Goal: Contribute content: Contribute content

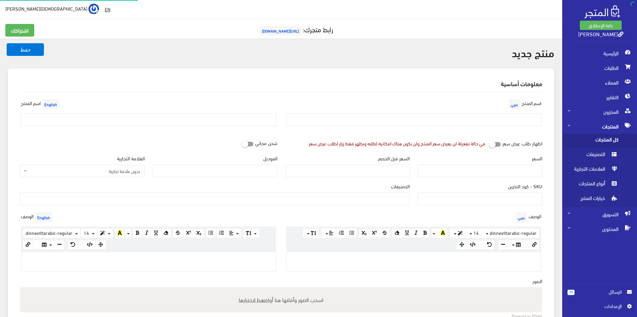
select select
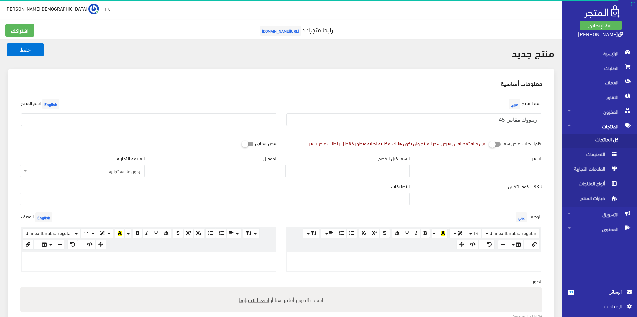
type input "ريبووك مقاس 45"
click at [187, 126] on input "text" at bounding box center [148, 119] width 255 height 13
type input "Reebok Size 45"
click at [194, 171] on input "الموديل" at bounding box center [215, 171] width 125 height 13
type input "Reebok"
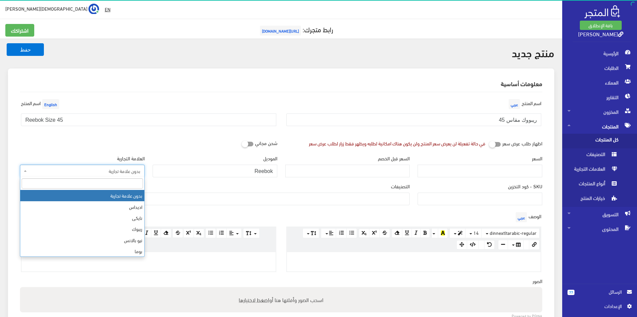
click at [95, 174] on span "بدون علامة تجارية" at bounding box center [84, 171] width 112 height 7
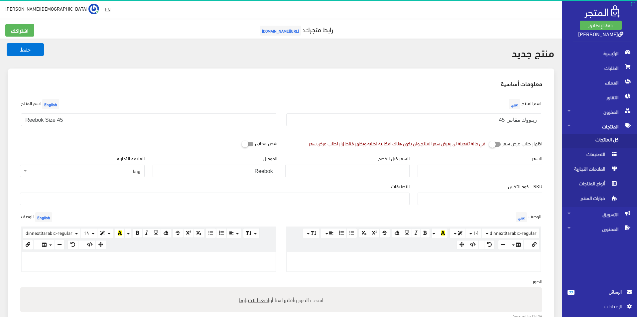
click at [114, 170] on span "بوما" at bounding box center [84, 171] width 112 height 7
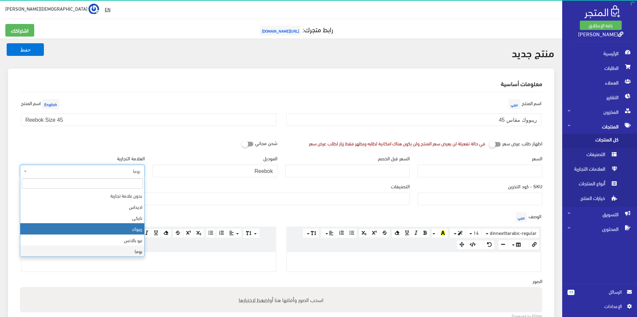
select select "4"
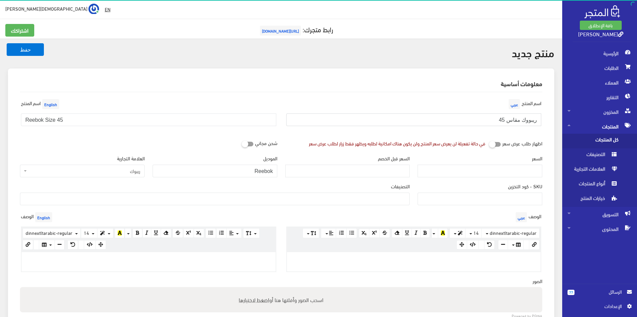
click at [526, 122] on input "ريبووك مقاس 45" at bounding box center [413, 119] width 255 height 13
type input "ريبوك مقاس 45"
click at [518, 171] on input "السعر" at bounding box center [479, 171] width 125 height 13
type input "3500"
type input "6900"
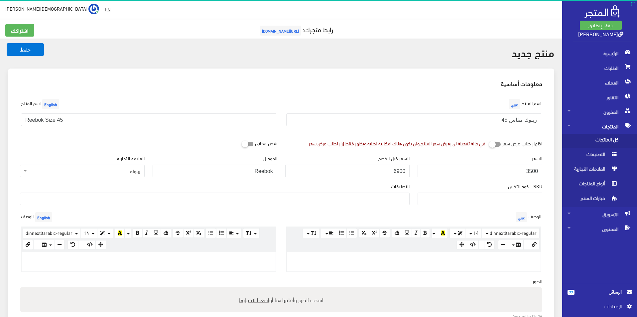
click at [250, 173] on input "Reebok" at bounding box center [215, 171] width 125 height 13
click at [334, 194] on ul at bounding box center [214, 198] width 389 height 11
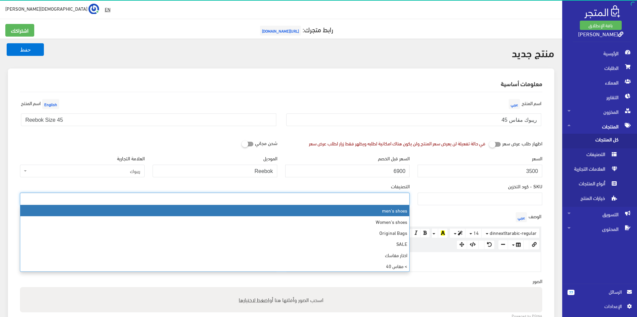
select select "5"
type input "45"
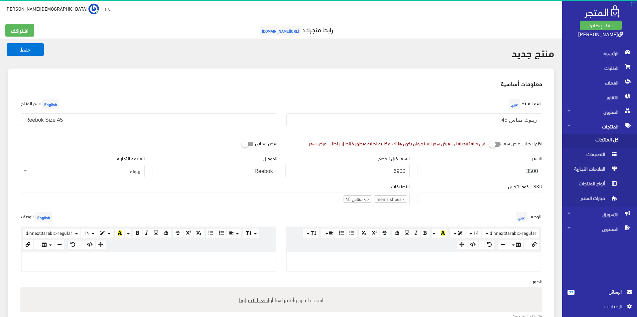
drag, startPoint x: 237, startPoint y: 263, endPoint x: 233, endPoint y: 265, distance: 4.5
click at [237, 263] on div at bounding box center [149, 261] width 254 height 19
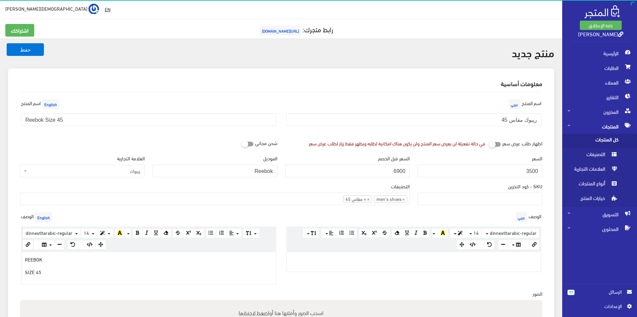
click at [366, 254] on div at bounding box center [414, 261] width 254 height 19
click at [528, 122] on input "ريبوك مقاس 45" at bounding box center [413, 119] width 255 height 13
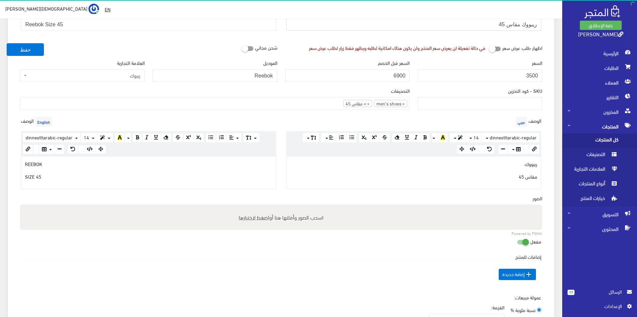
scroll to position [166, 0]
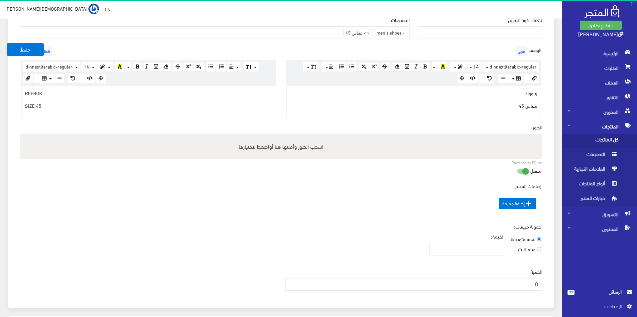
type input "ريبووك مقاس 45"
type input "1"
click at [293, 282] on input "1" at bounding box center [413, 284] width 257 height 13
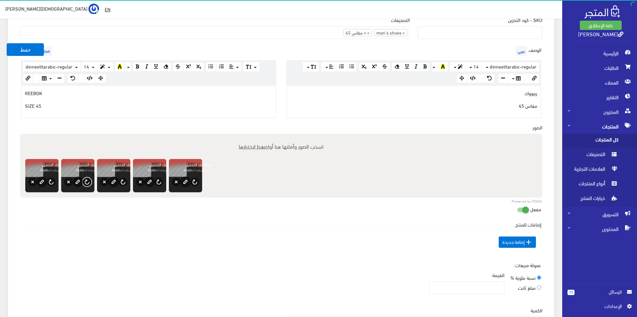
click at [88, 181] on button "إعادة المحاولة" at bounding box center [87, 181] width 9 height 9
click at [47, 180] on button "edit" at bounding box center [42, 181] width 11 height 11
click at [123, 182] on button "إعادة المحاولة" at bounding box center [123, 181] width 9 height 9
click at [160, 182] on button "إعادة المحاولة" at bounding box center [159, 181] width 9 height 9
click at [191, 184] on button "edit" at bounding box center [185, 181] width 11 height 11
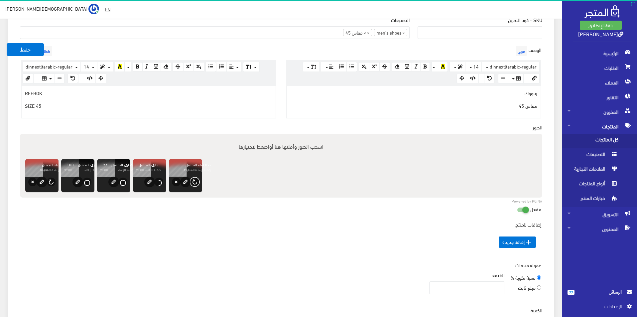
click at [197, 181] on button "إعادة المحاولة" at bounding box center [194, 181] width 9 height 9
click at [54, 182] on button "إعادة المحاولة" at bounding box center [51, 181] width 9 height 9
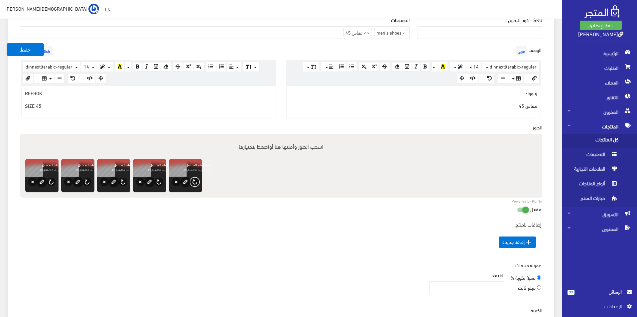
click at [196, 181] on button "إعادة المحاولة" at bounding box center [194, 181] width 9 height 9
click at [162, 183] on button "إعادة المحاولة" at bounding box center [159, 181] width 9 height 9
click at [125, 183] on button "إعادة المحاولة" at bounding box center [123, 181] width 9 height 9
click at [88, 183] on button "إعادة المحاولة" at bounding box center [87, 181] width 9 height 9
click at [53, 184] on button "إعادة المحاولة" at bounding box center [51, 181] width 9 height 9
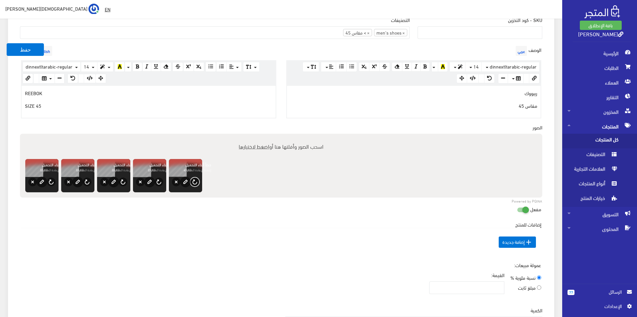
click at [195, 178] on button "إعادة المحاولة" at bounding box center [194, 181] width 9 height 9
click at [161, 181] on button "إعادة المحاولة" at bounding box center [159, 181] width 9 height 9
click at [119, 182] on button "edit" at bounding box center [113, 181] width 11 height 11
click at [119, 181] on button "edit" at bounding box center [113, 181] width 11 height 11
click at [90, 181] on button "إعادة المحاولة" at bounding box center [87, 181] width 9 height 9
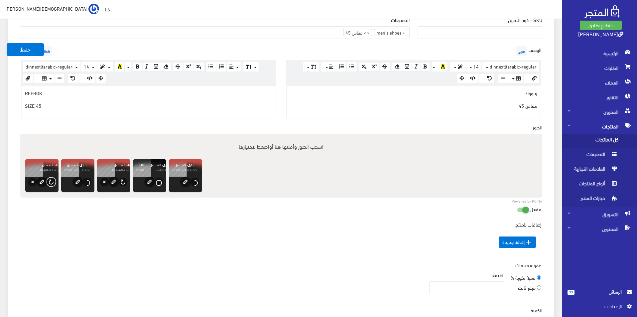
click at [54, 181] on button "إعادة المحاولة" at bounding box center [51, 181] width 9 height 9
